Goal: Task Accomplishment & Management: Use online tool/utility

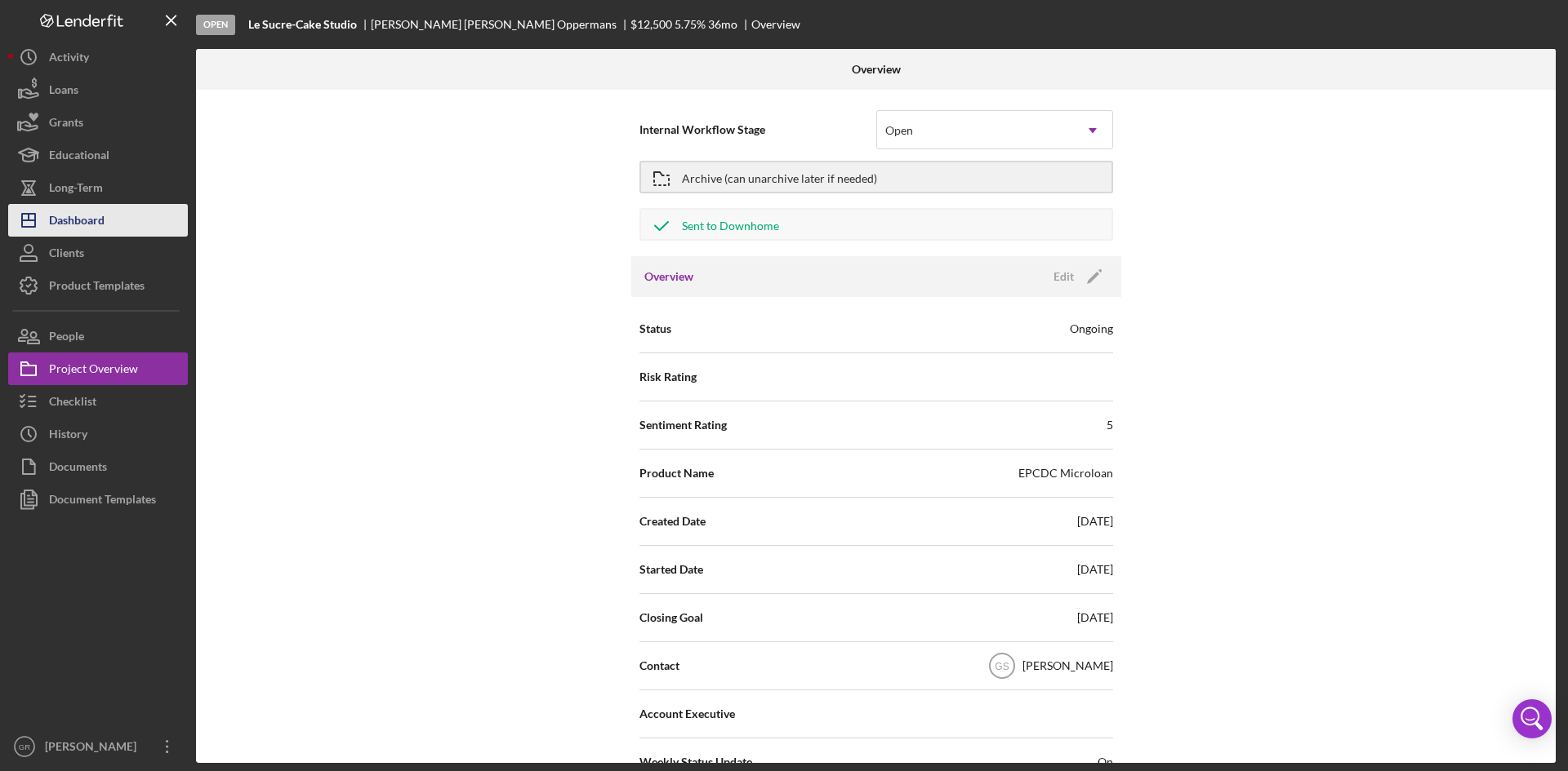
click at [89, 220] on div "Dashboard" at bounding box center [76, 222] width 56 height 37
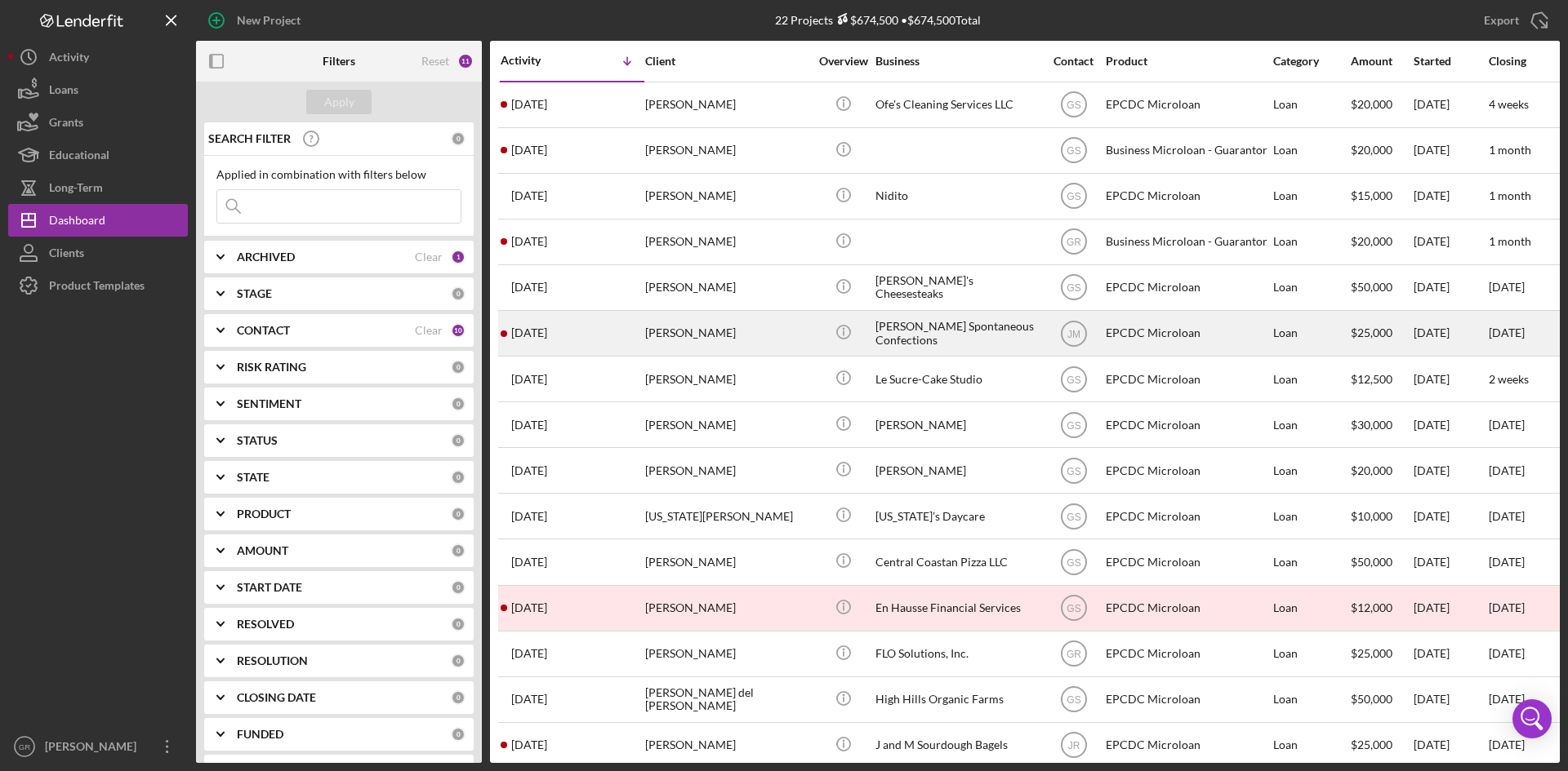
click at [955, 336] on div "[PERSON_NAME] Spontaneous Confections" at bounding box center [957, 333] width 163 height 44
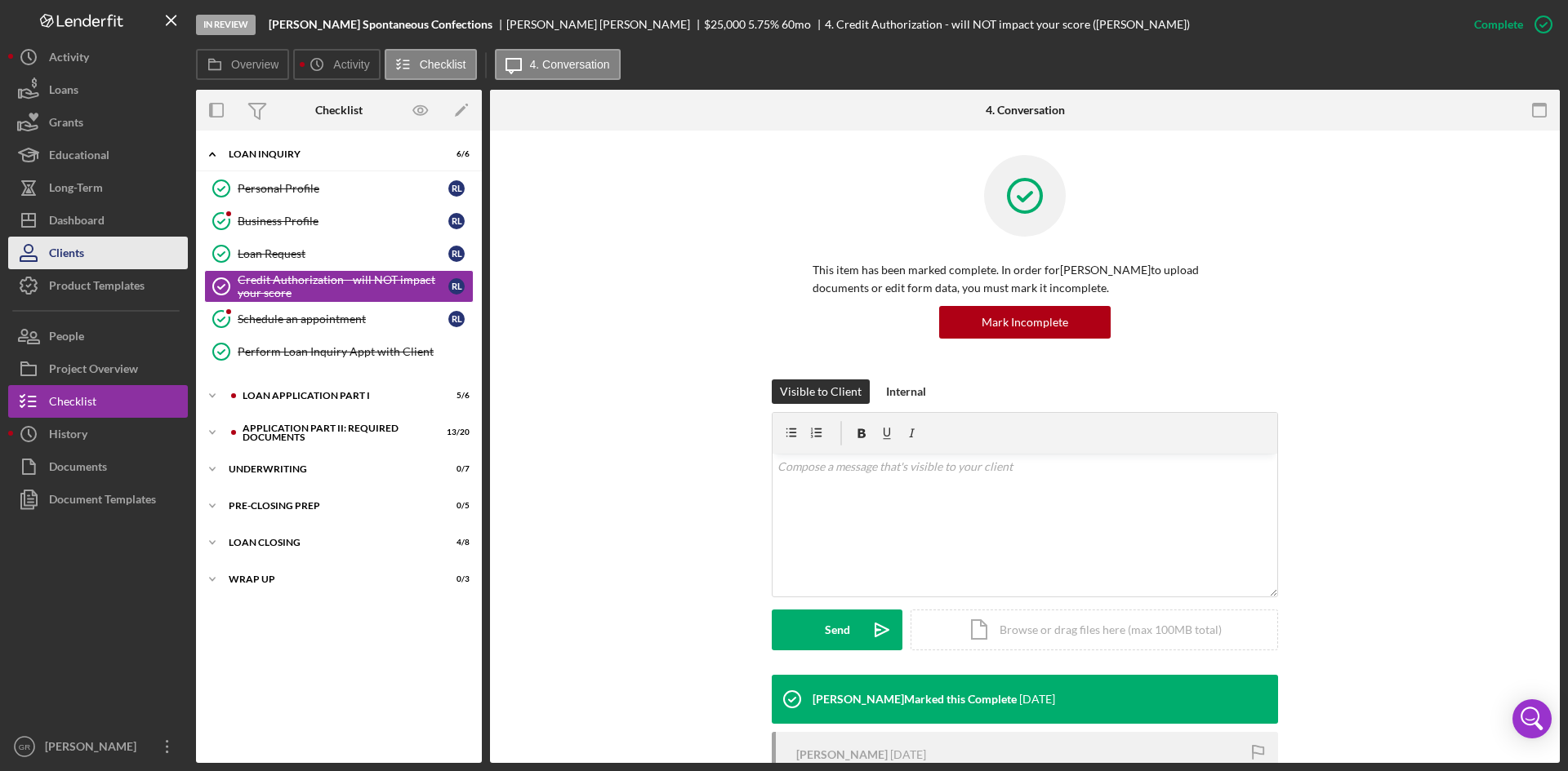
click at [96, 256] on button "Clients" at bounding box center [98, 253] width 180 height 32
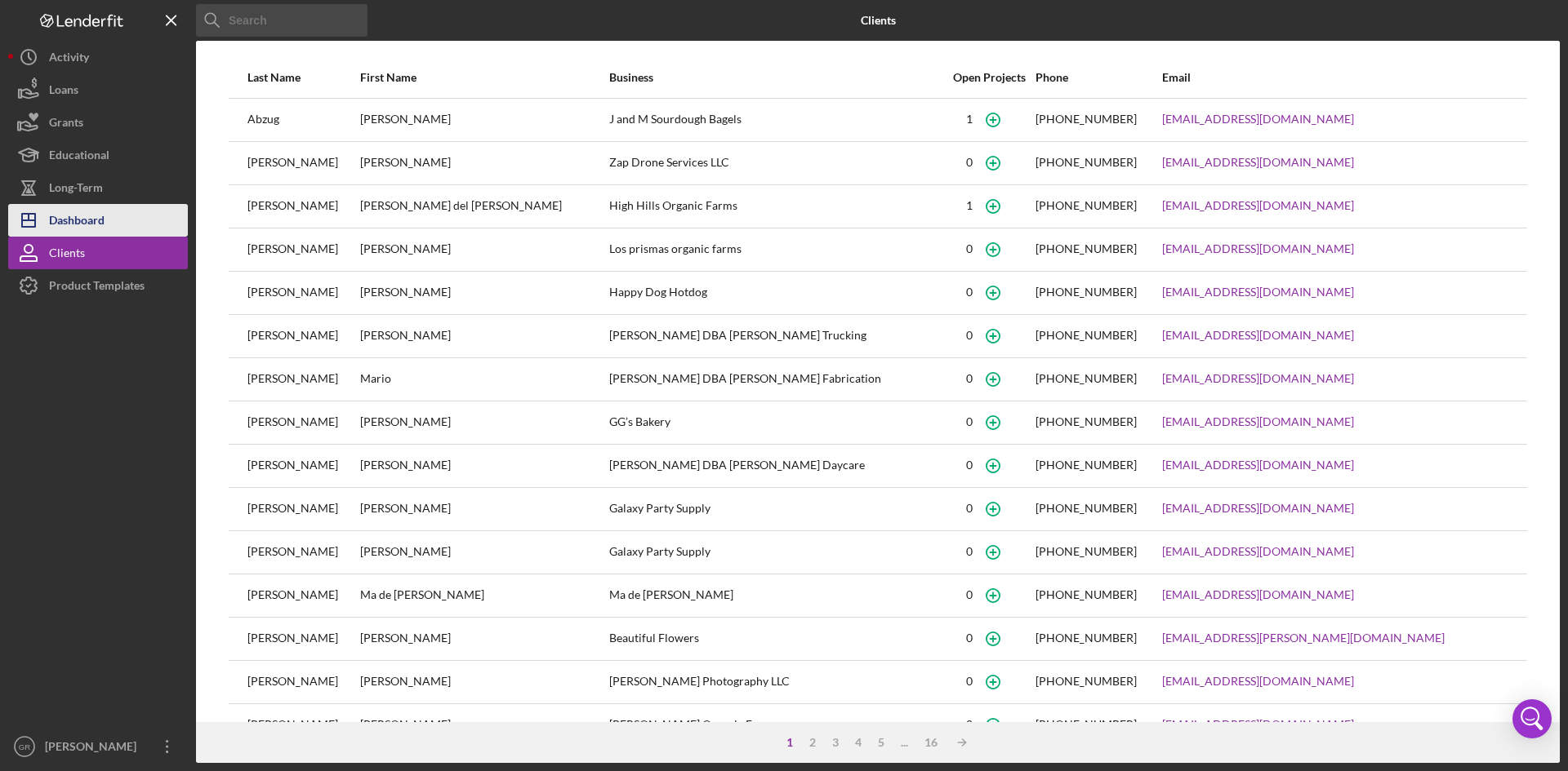
click at [109, 219] on button "Icon/Dashboard Dashboard" at bounding box center [98, 221] width 180 height 32
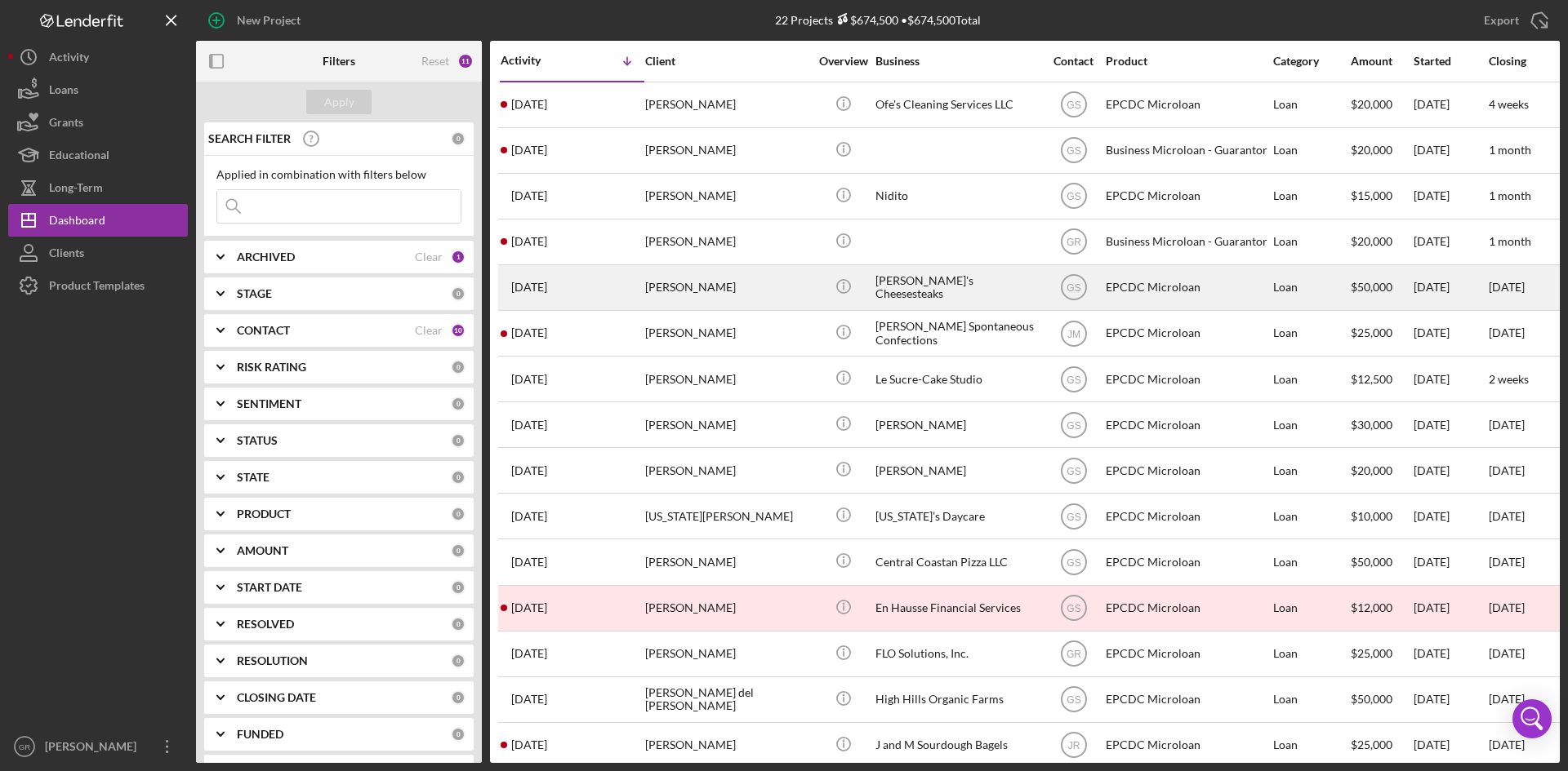
click at [796, 297] on div "[PERSON_NAME]" at bounding box center [726, 287] width 163 height 44
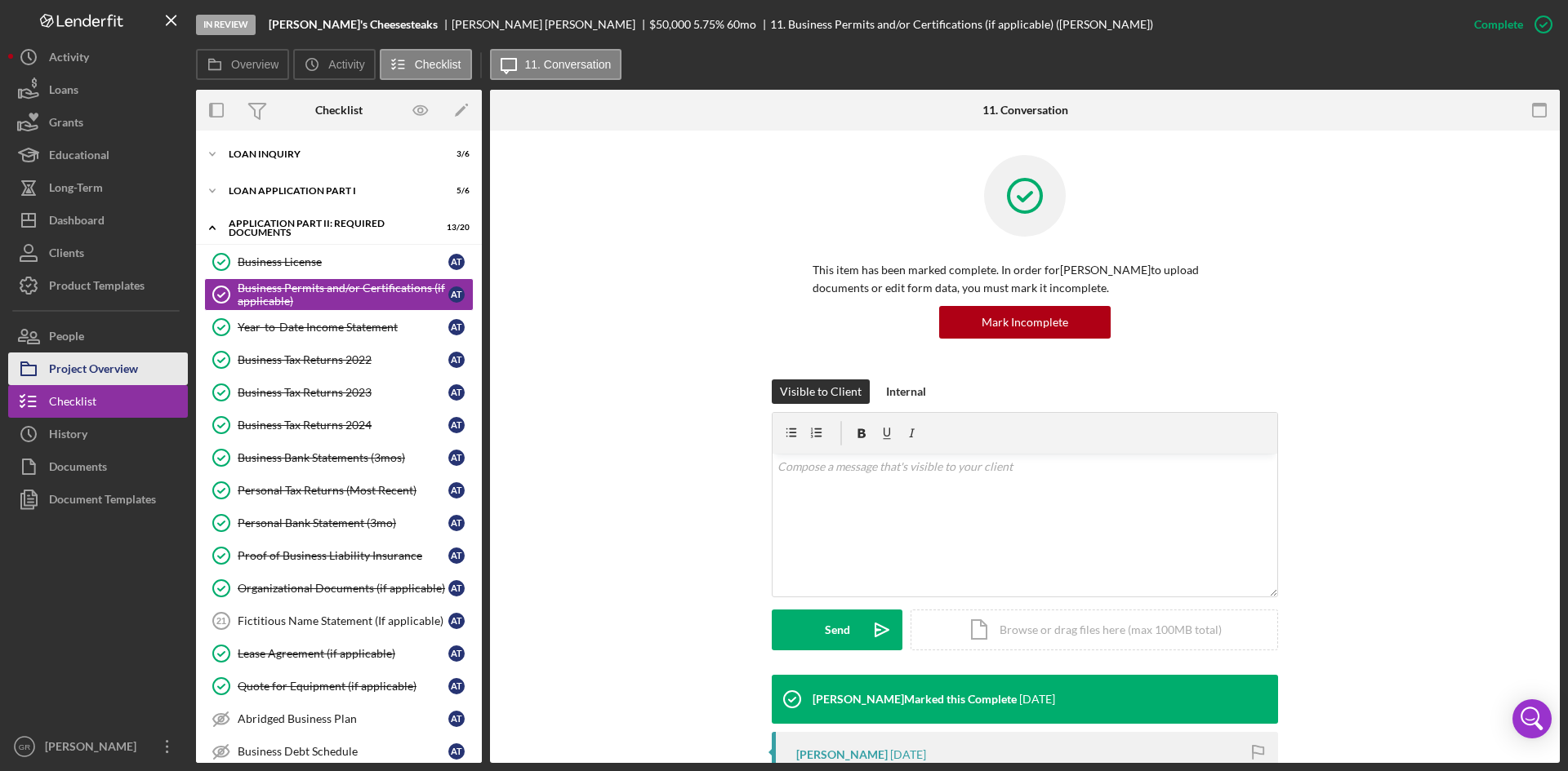
click at [133, 368] on div "Project Overview" at bounding box center [93, 371] width 89 height 37
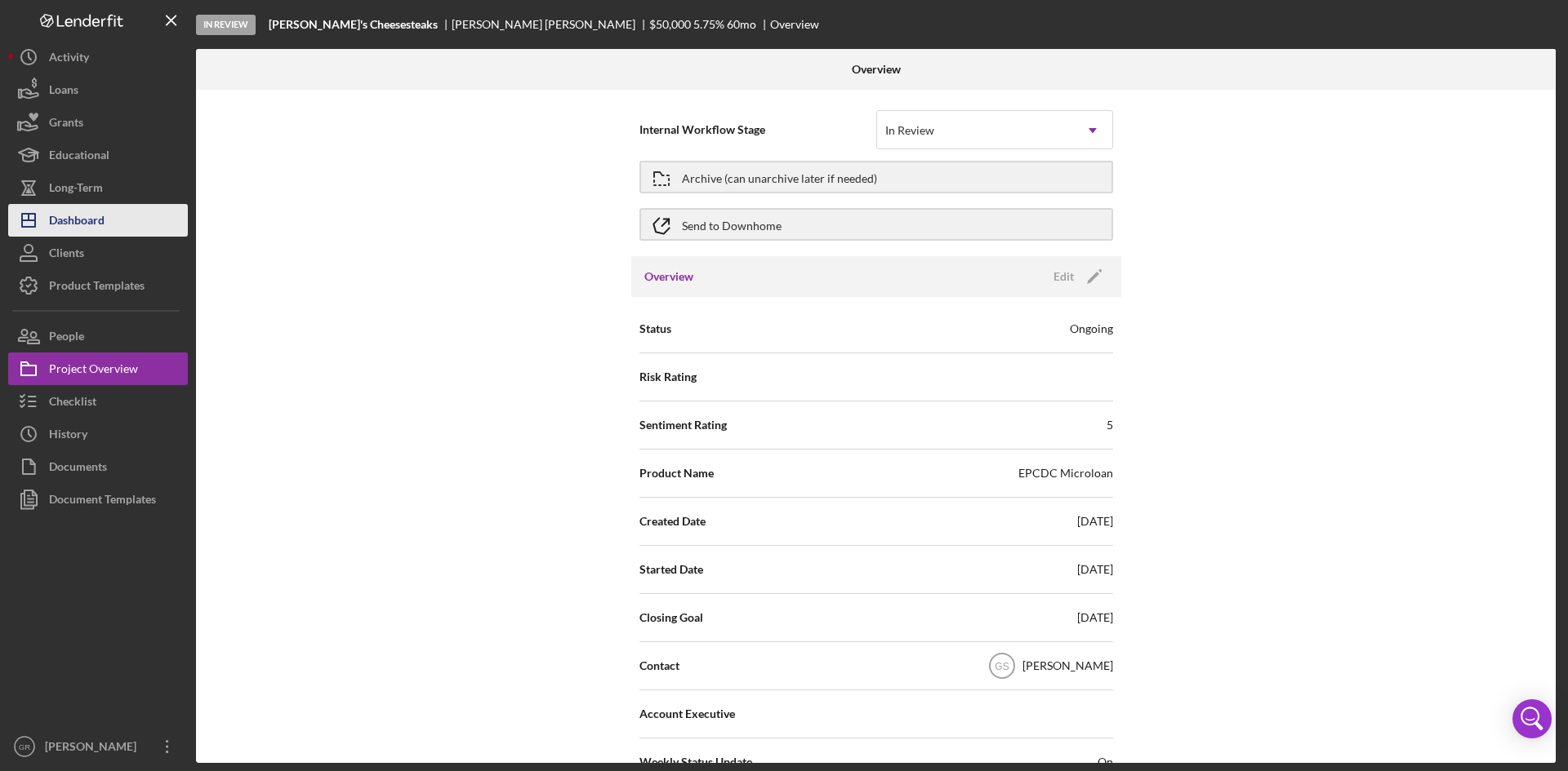
click at [169, 226] on button "Icon/Dashboard Dashboard" at bounding box center [98, 221] width 180 height 32
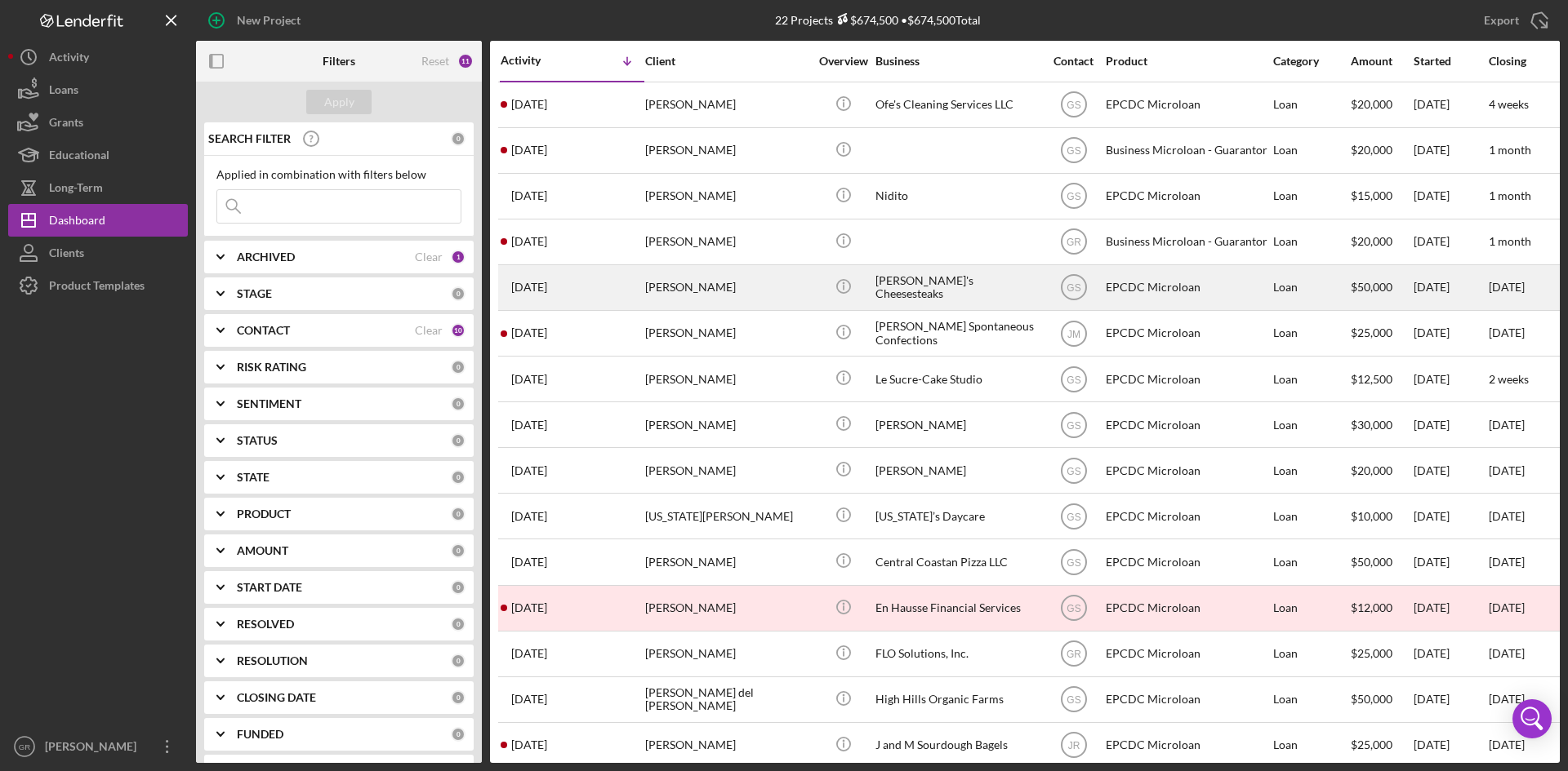
click at [972, 296] on div "[PERSON_NAME]'s Cheesesteaks" at bounding box center [957, 287] width 163 height 44
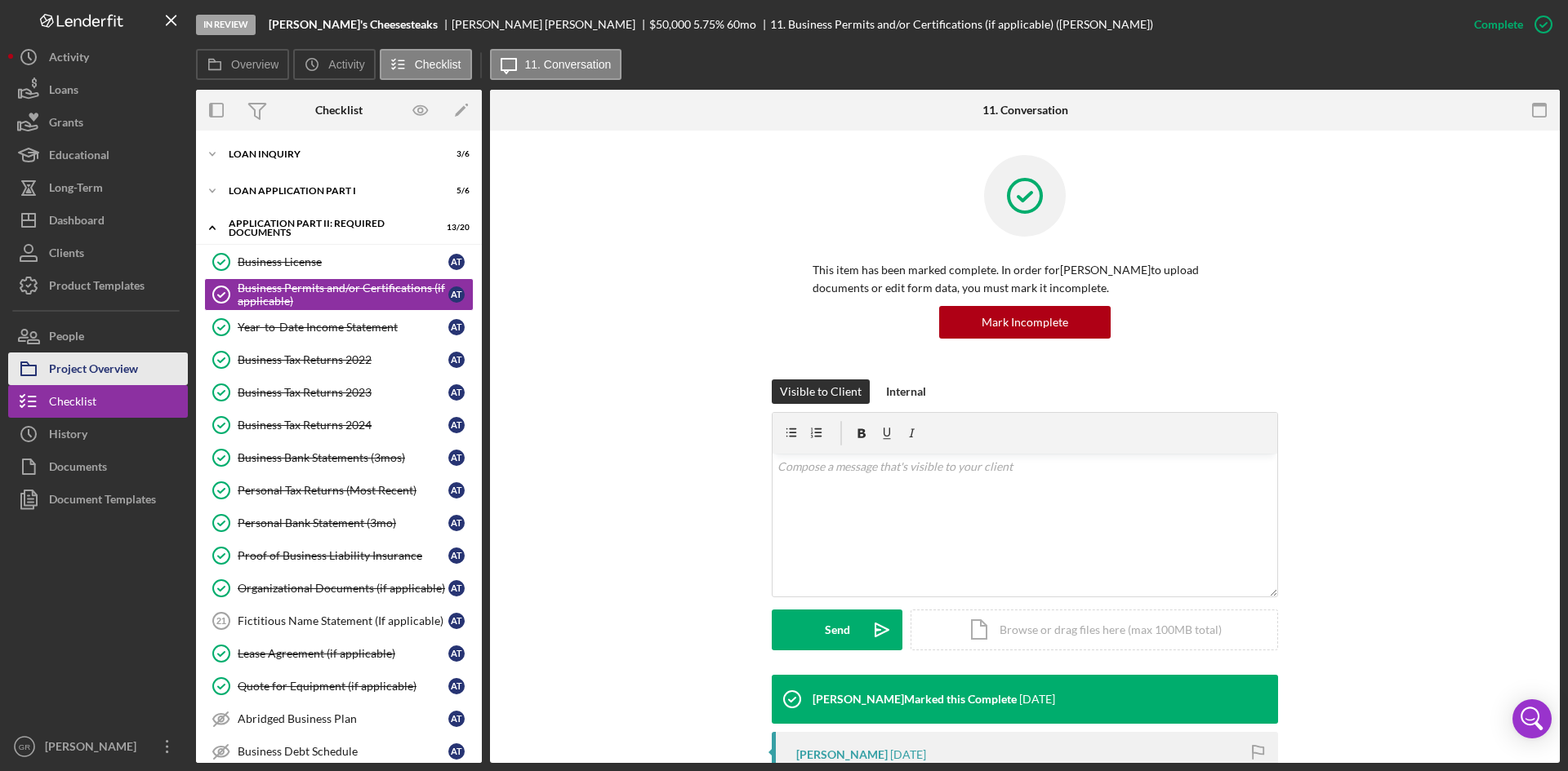
click at [116, 372] on div "Project Overview" at bounding box center [93, 371] width 89 height 37
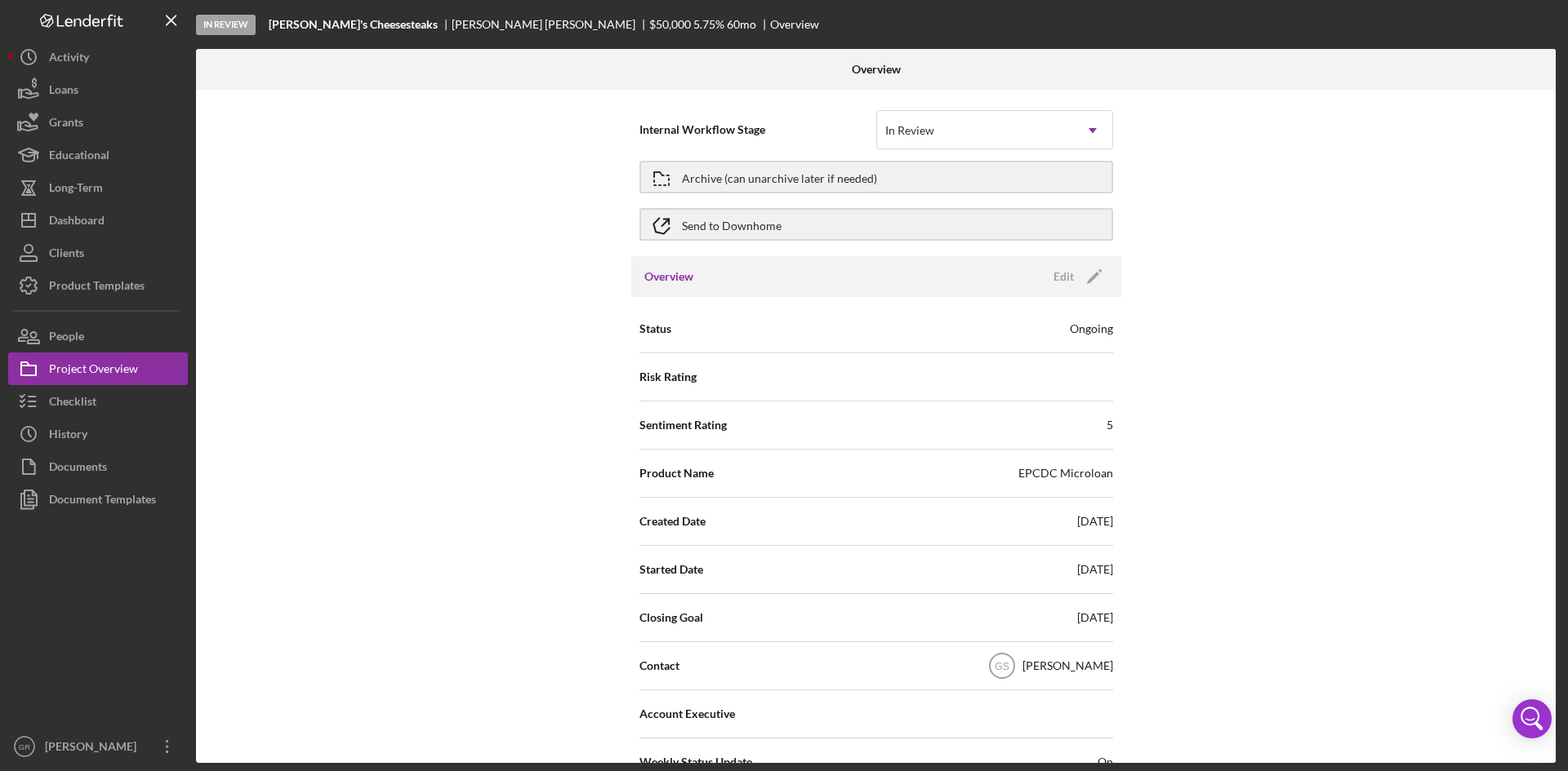
click at [541, 243] on div "Internal Workflow Stage In Review Icon/Dropdown Arrow Archive (can unarchive la…" at bounding box center [875, 427] width 1359 height 674
click at [720, 229] on div "Send to Downhome" at bounding box center [731, 224] width 100 height 29
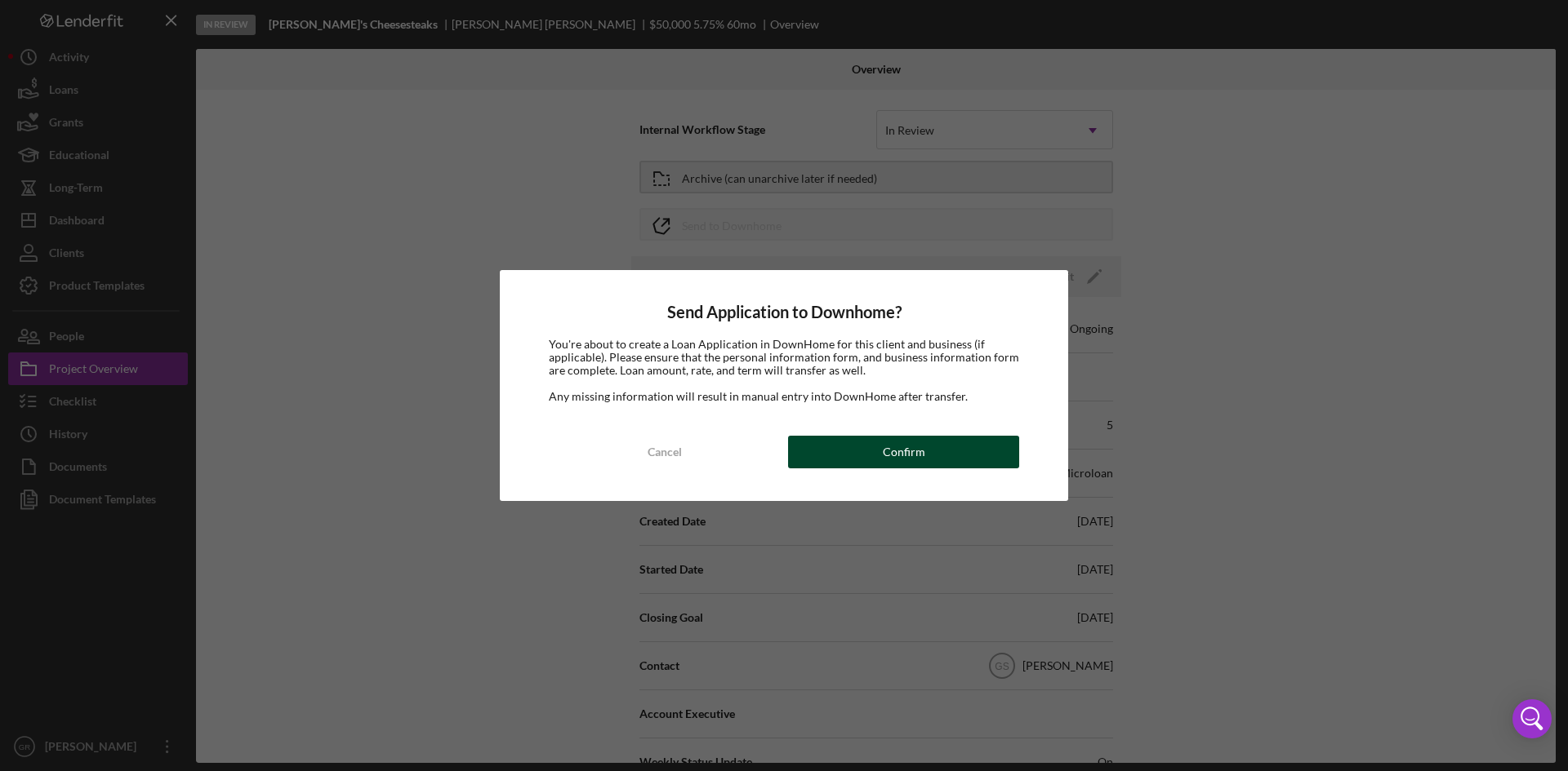
click at [896, 441] on div "Confirm" at bounding box center [904, 452] width 43 height 32
